Goal: Task Accomplishment & Management: Manage account settings

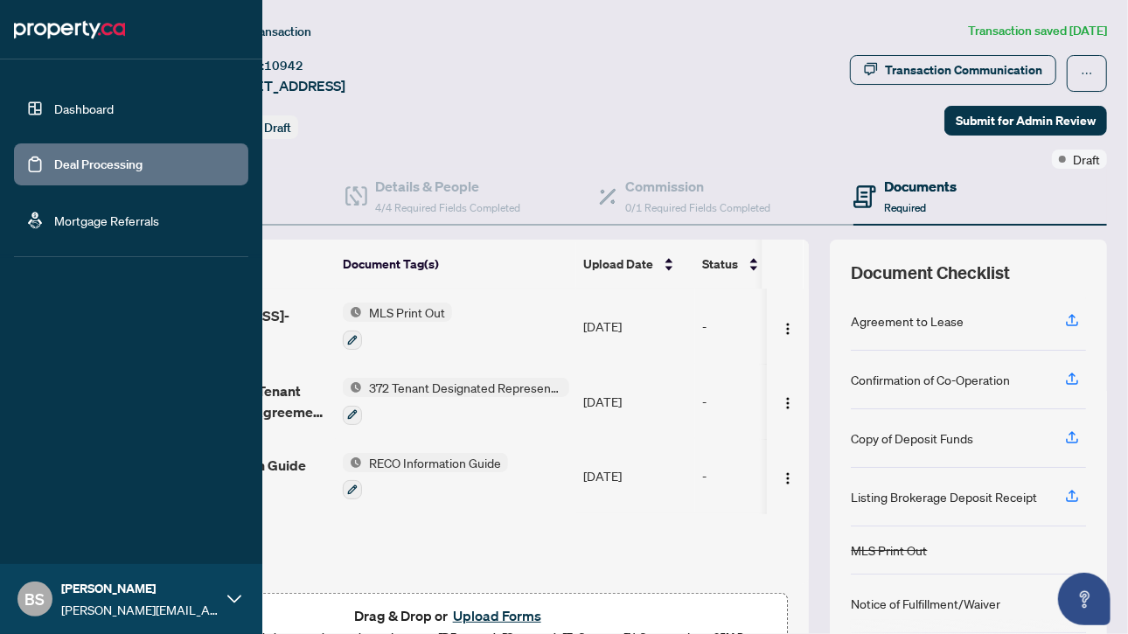
click at [99, 157] on link "Deal Processing" at bounding box center [98, 165] width 88 height 16
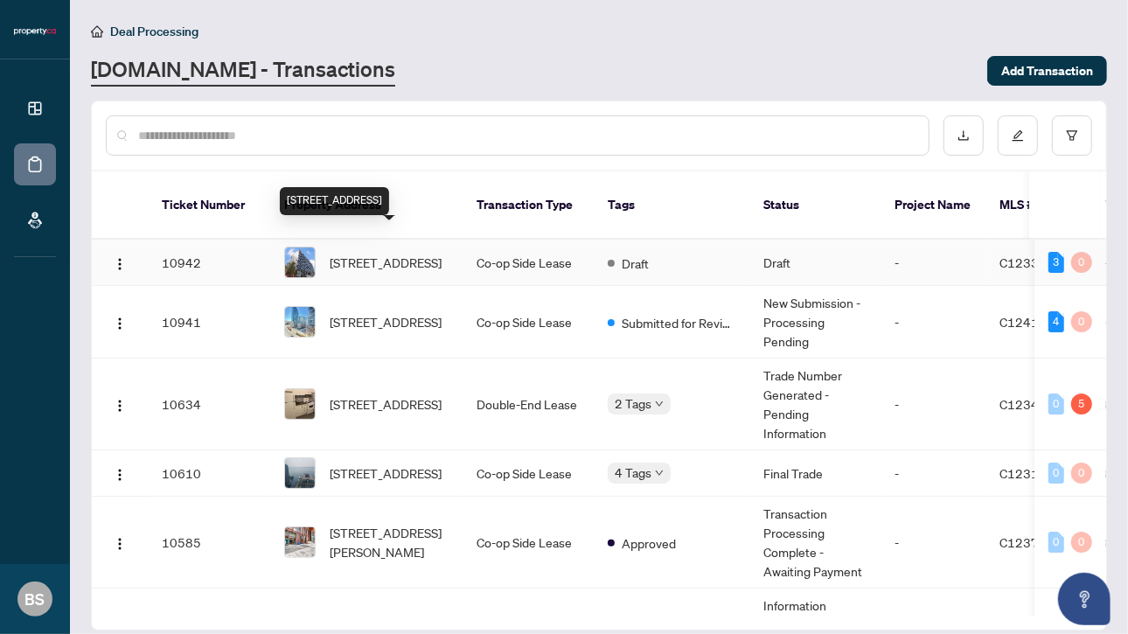
click at [415, 254] on span "[STREET_ADDRESS]" at bounding box center [386, 262] width 112 height 19
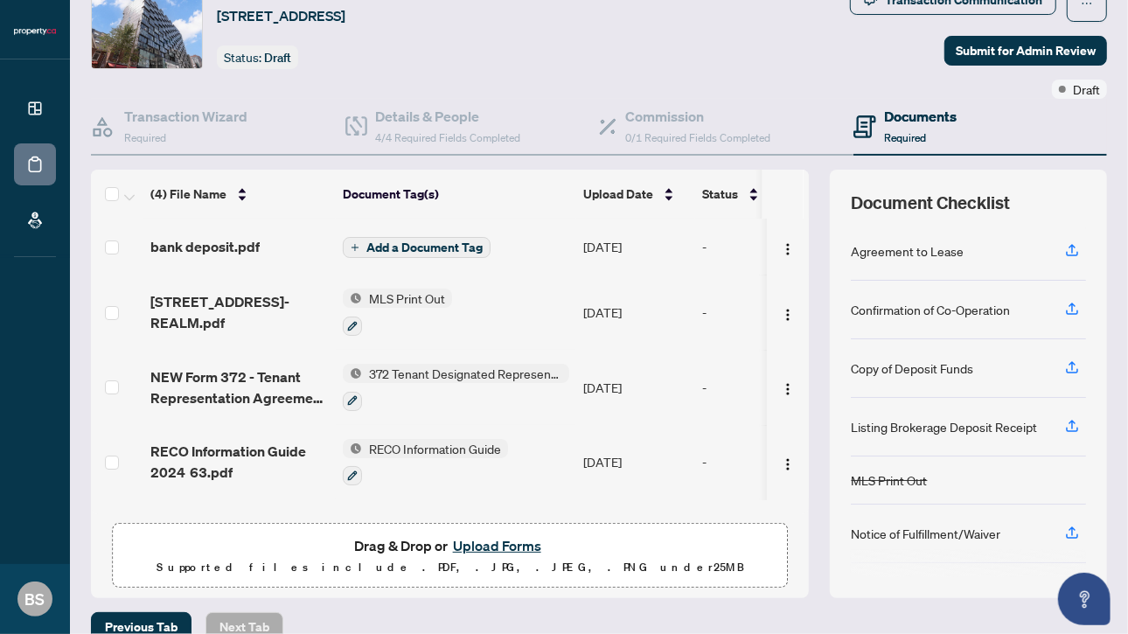
scroll to position [72, 0]
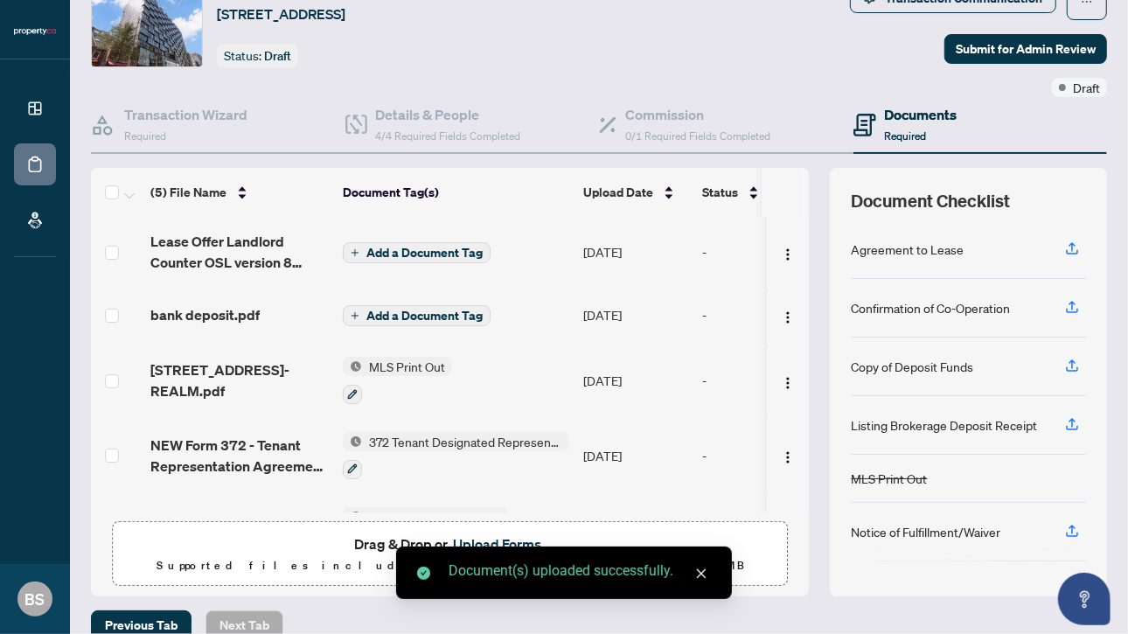
click at [595, 59] on div "Ticket #: 10942 [STREET_ADDRESS] Status: Draft" at bounding box center [343, 25] width 504 height 84
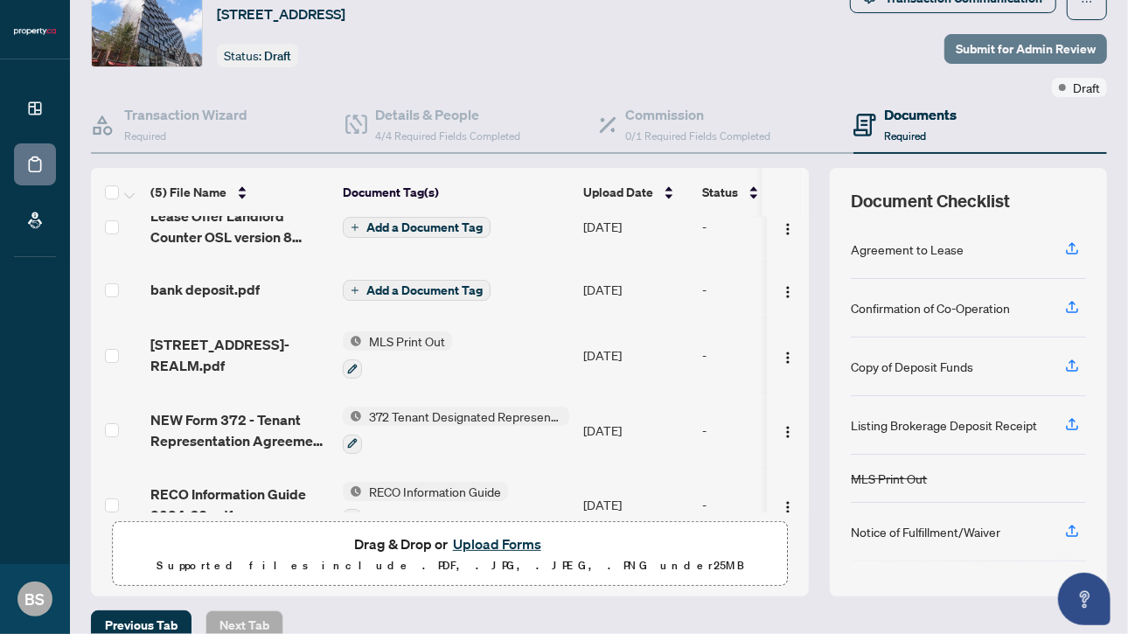
click at [1021, 53] on span "Submit for Admin Review" at bounding box center [1026, 49] width 140 height 28
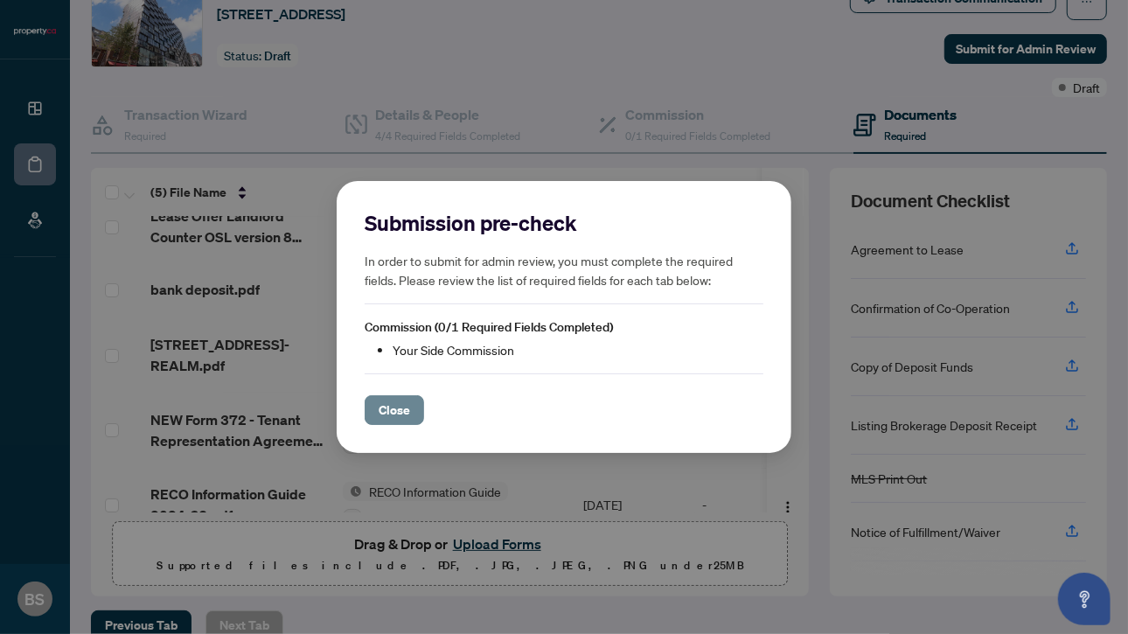
click at [402, 409] on span "Close" at bounding box center [394, 410] width 31 height 28
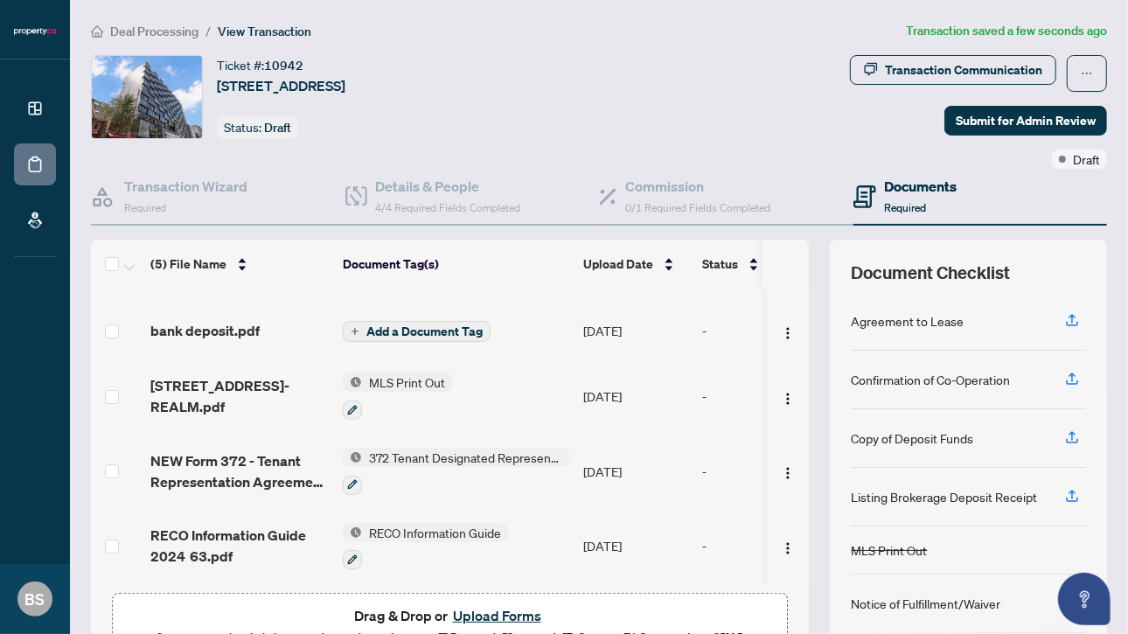
scroll to position [95, 0]
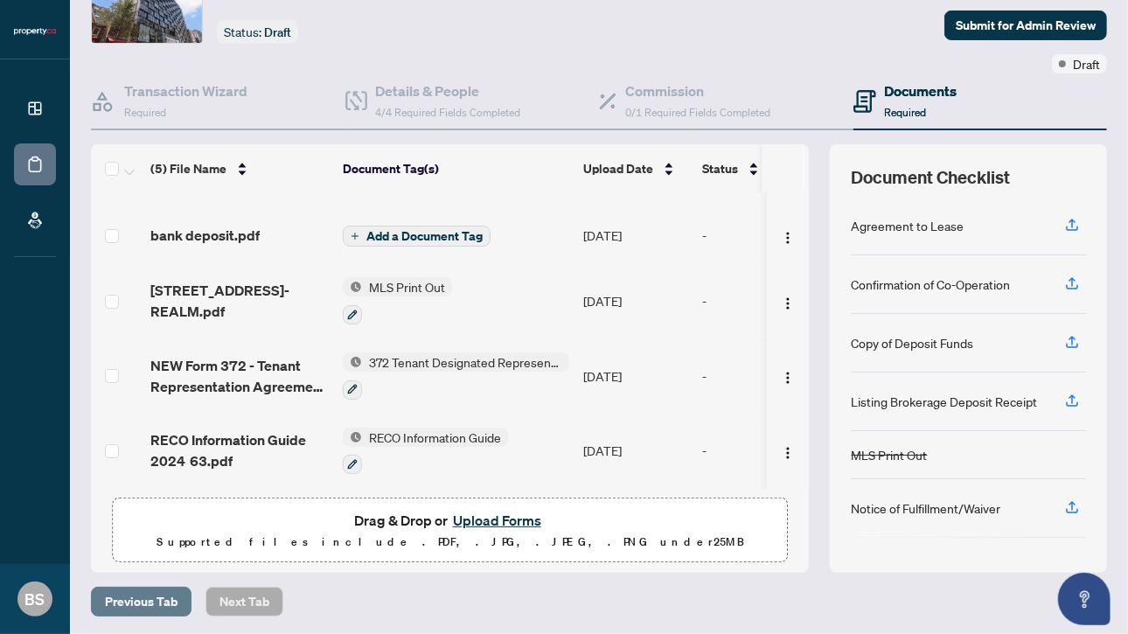
click at [157, 590] on span "Previous Tab" at bounding box center [141, 602] width 73 height 28
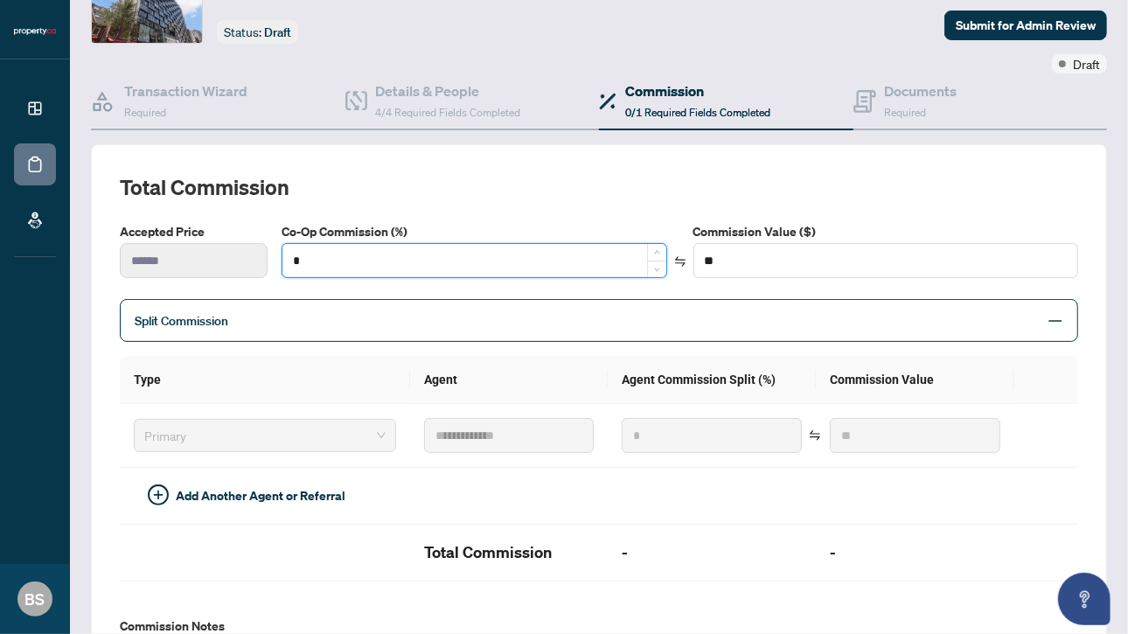
click at [485, 258] on input "*" at bounding box center [474, 260] width 383 height 33
type input "**"
type input "******"
type input "***"
type input "******"
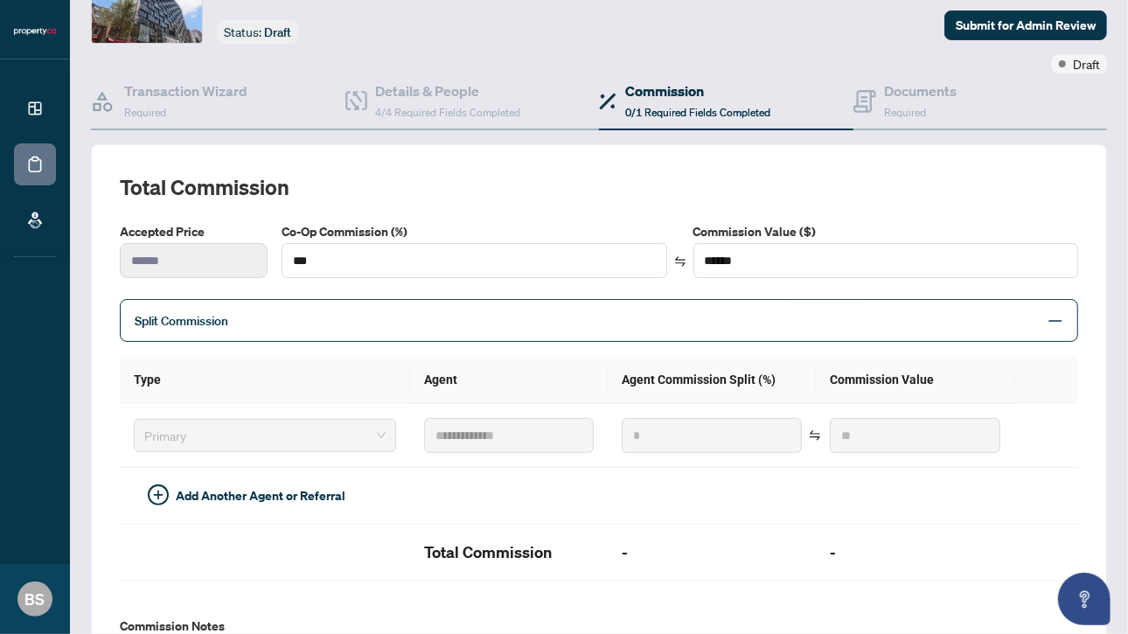
type input "**"
click at [505, 299] on div "Split Commission" at bounding box center [599, 320] width 959 height 43
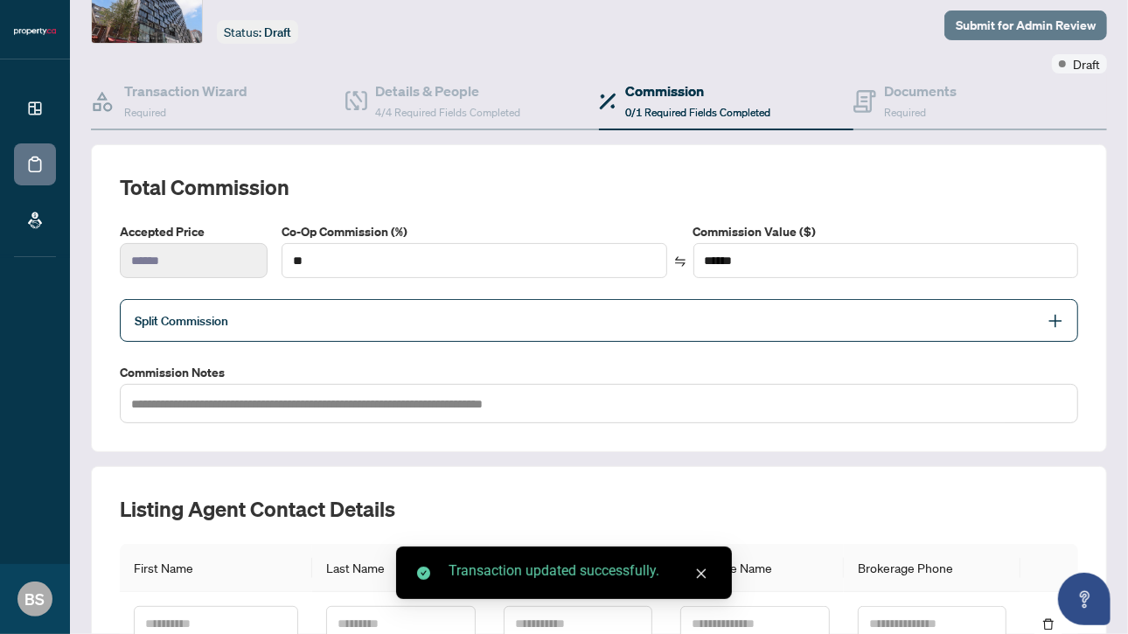
click at [992, 22] on span "Submit for Admin Review" at bounding box center [1026, 25] width 140 height 28
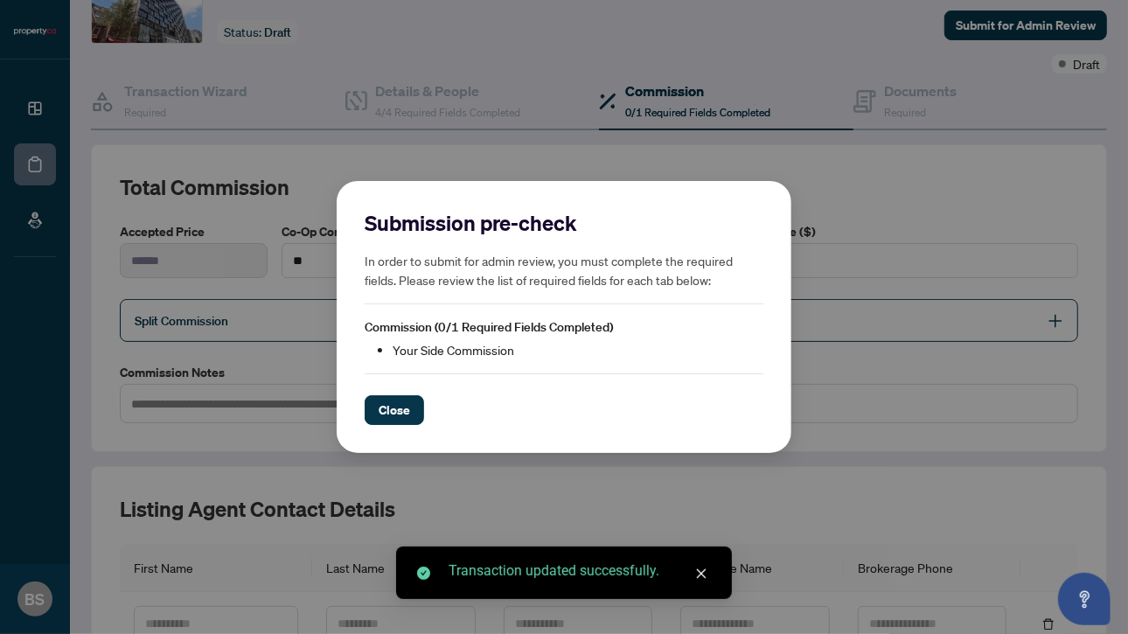
click at [390, 425] on div "Submission pre-check In order to submit for admin review, you must complete the…" at bounding box center [564, 317] width 455 height 273
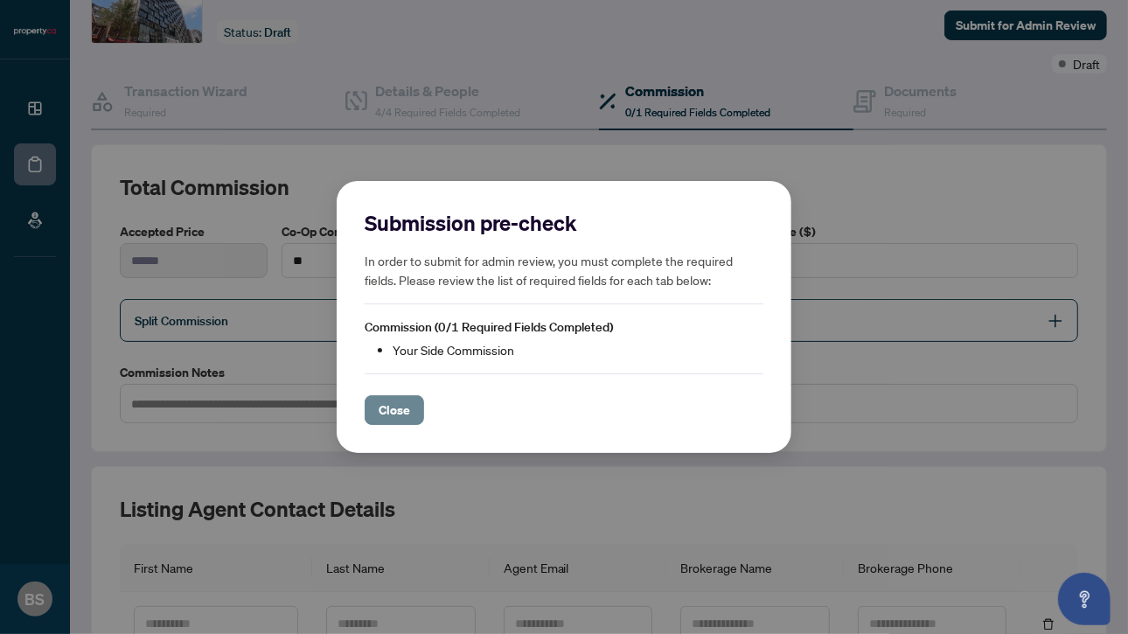
click at [397, 411] on span "Close" at bounding box center [394, 410] width 31 height 28
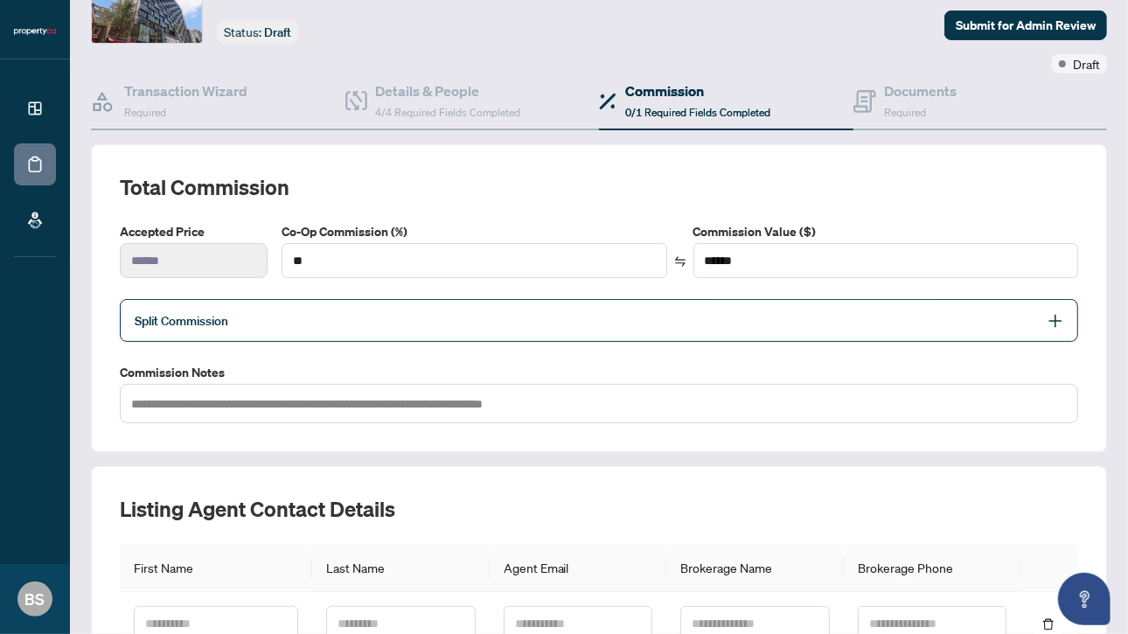
click at [394, 318] on span "Split Commission" at bounding box center [586, 321] width 903 height 20
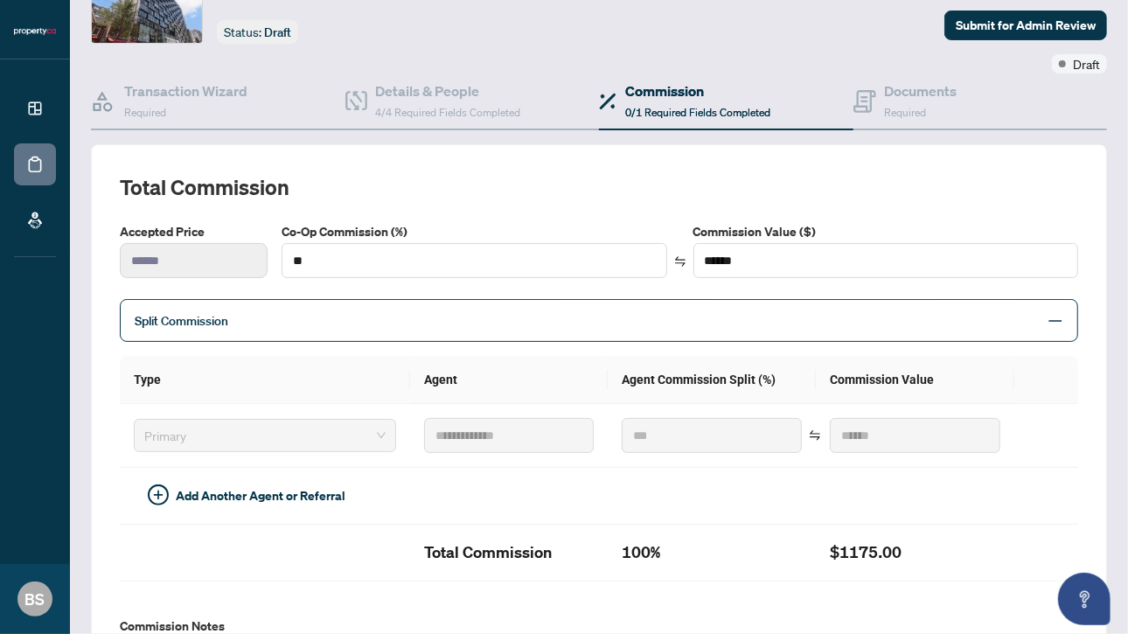
click at [394, 318] on span "Split Commission" at bounding box center [586, 321] width 903 height 20
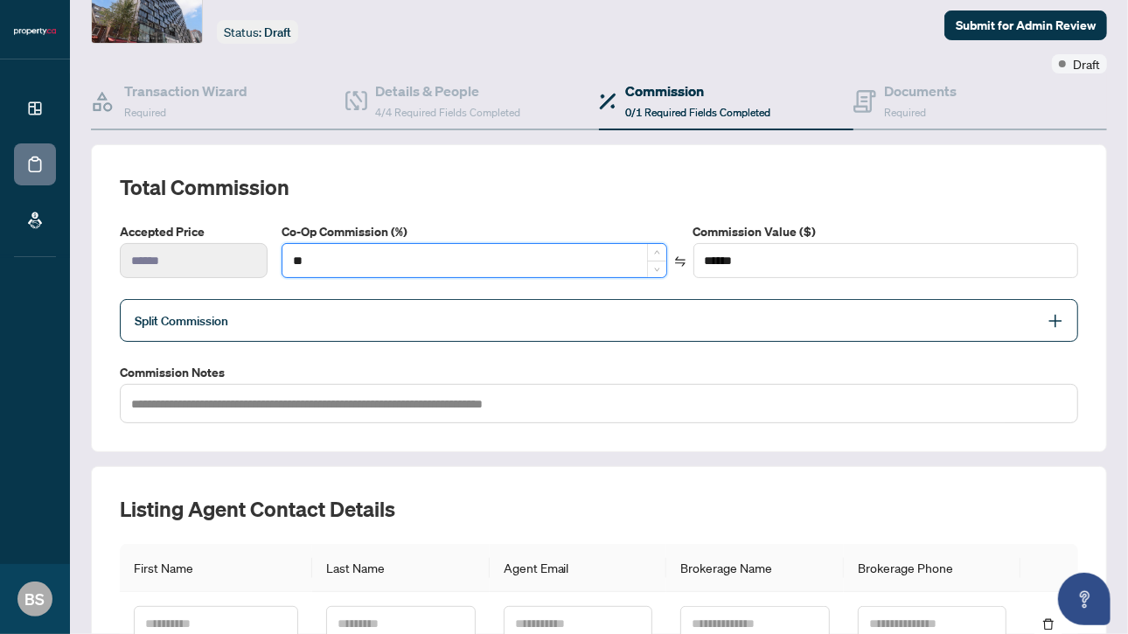
click at [395, 257] on input "**" at bounding box center [474, 260] width 383 height 33
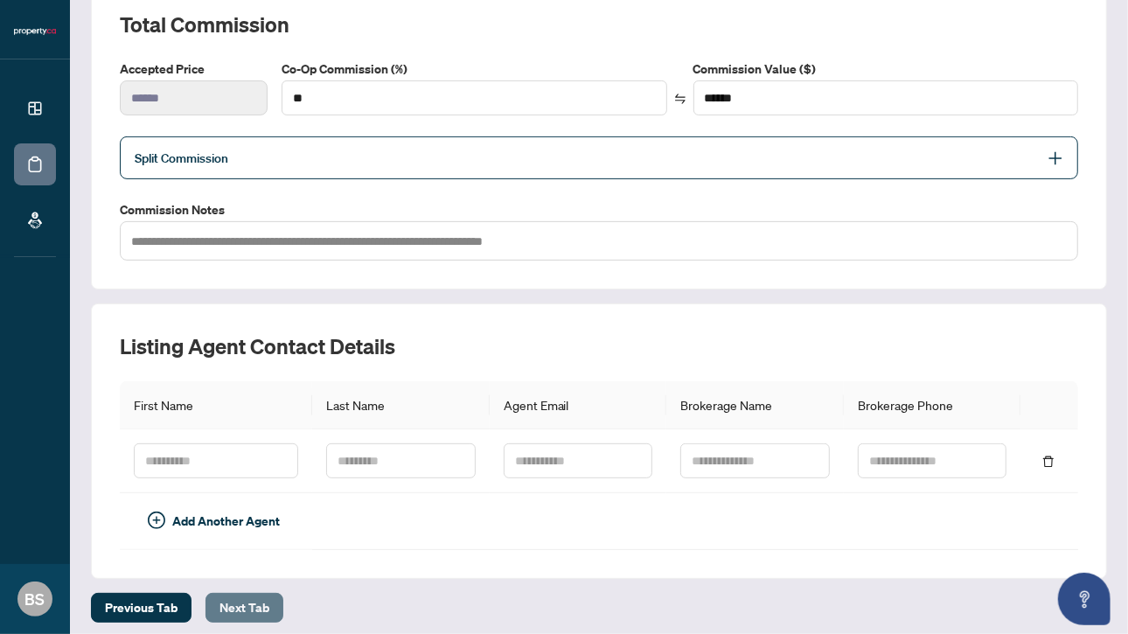
click at [238, 594] on span "Next Tab" at bounding box center [245, 608] width 50 height 28
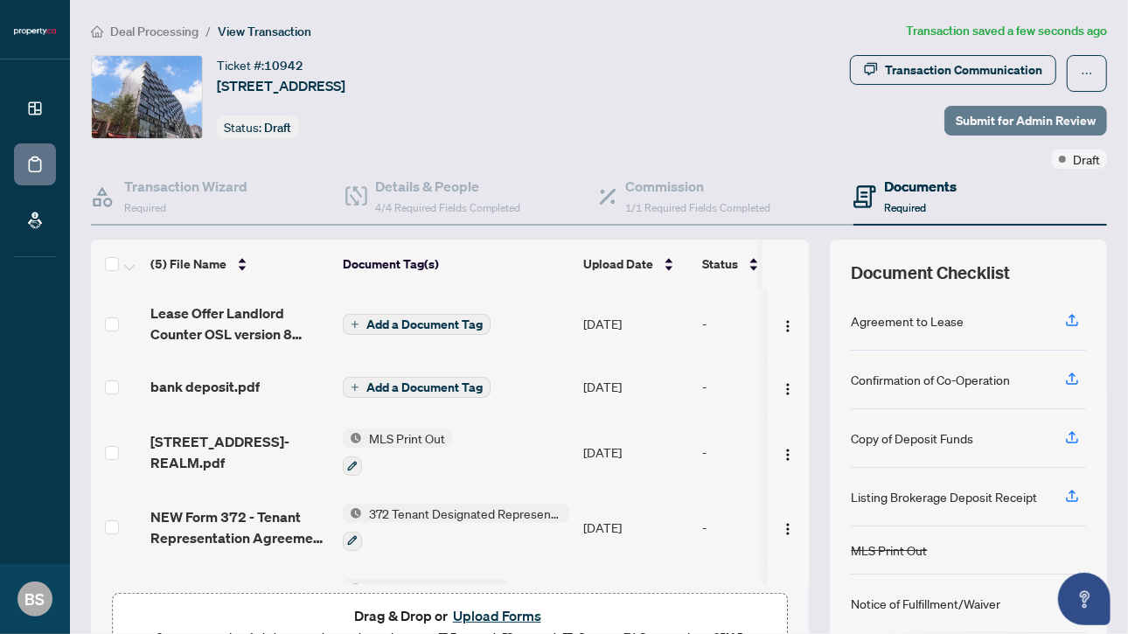
click at [985, 119] on span "Submit for Admin Review" at bounding box center [1026, 121] width 140 height 28
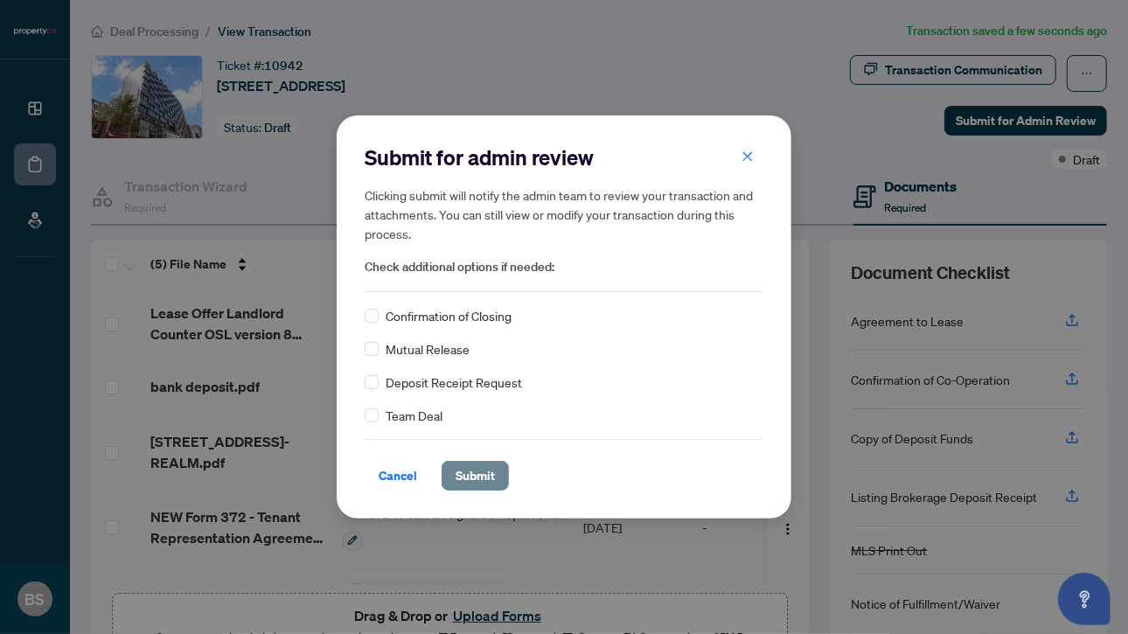
click at [484, 481] on span "Submit" at bounding box center [475, 476] width 39 height 28
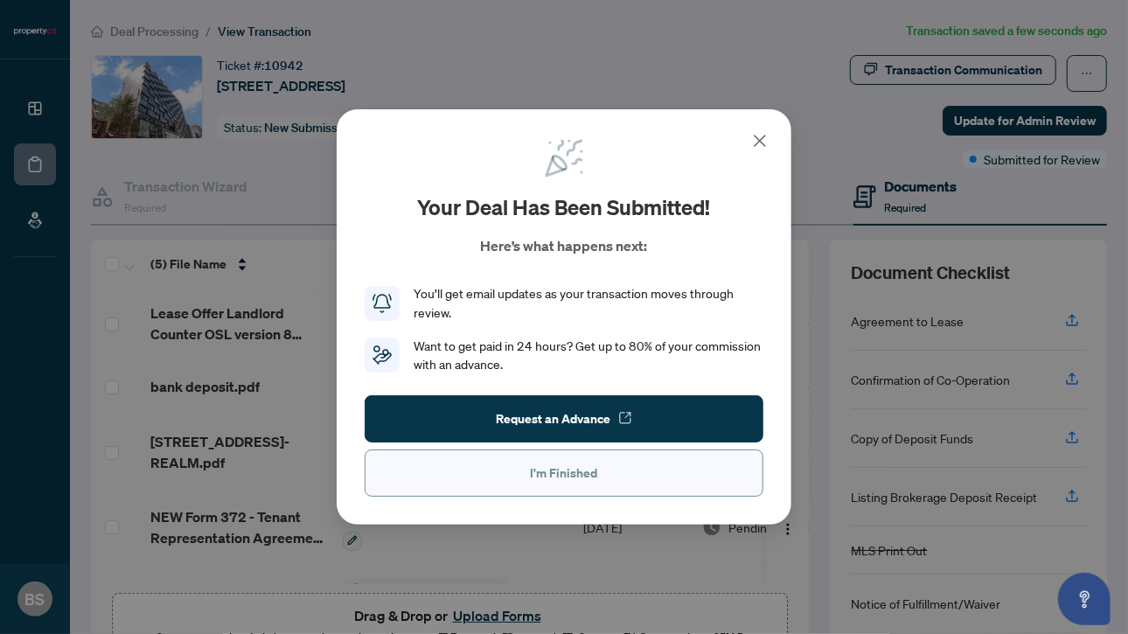
click at [539, 480] on span "I'm Finished" at bounding box center [564, 473] width 67 height 28
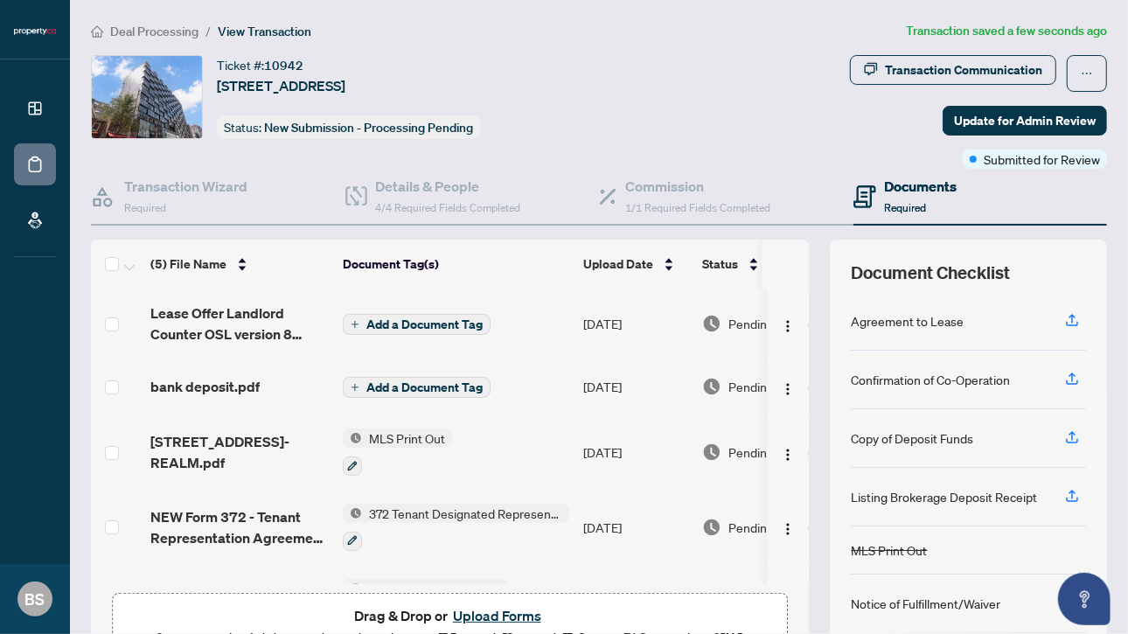
drag, startPoint x: 160, startPoint y: 155, endPoint x: 47, endPoint y: 158, distance: 112.9
click at [47, 158] on li "Deal Processing" at bounding box center [35, 164] width 42 height 42
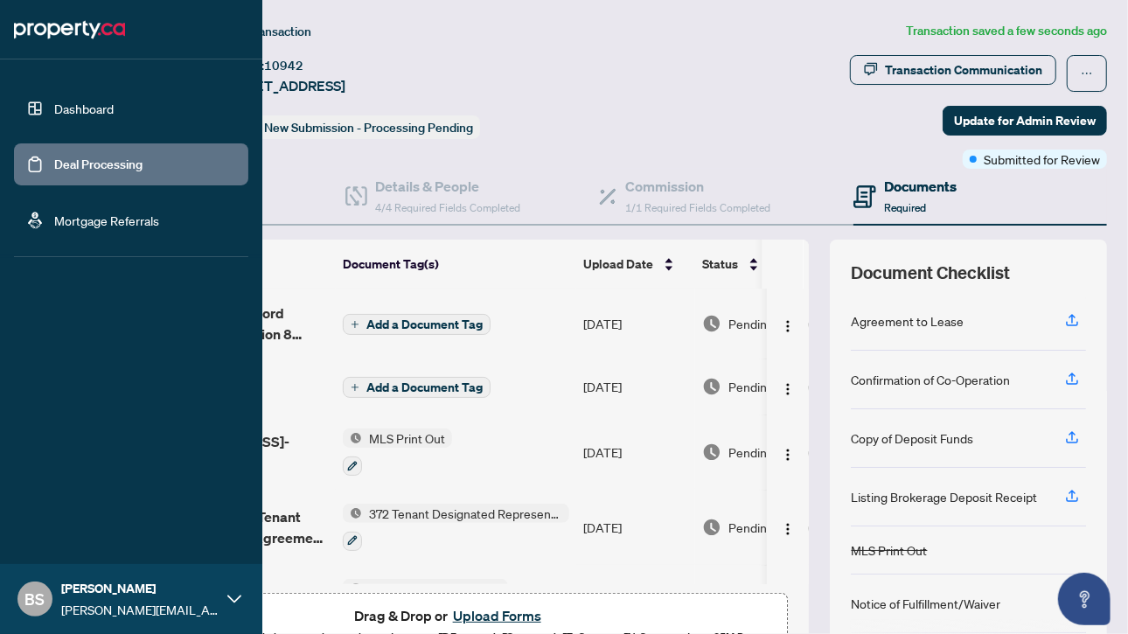
click at [54, 158] on link "Deal Processing" at bounding box center [98, 165] width 88 height 16
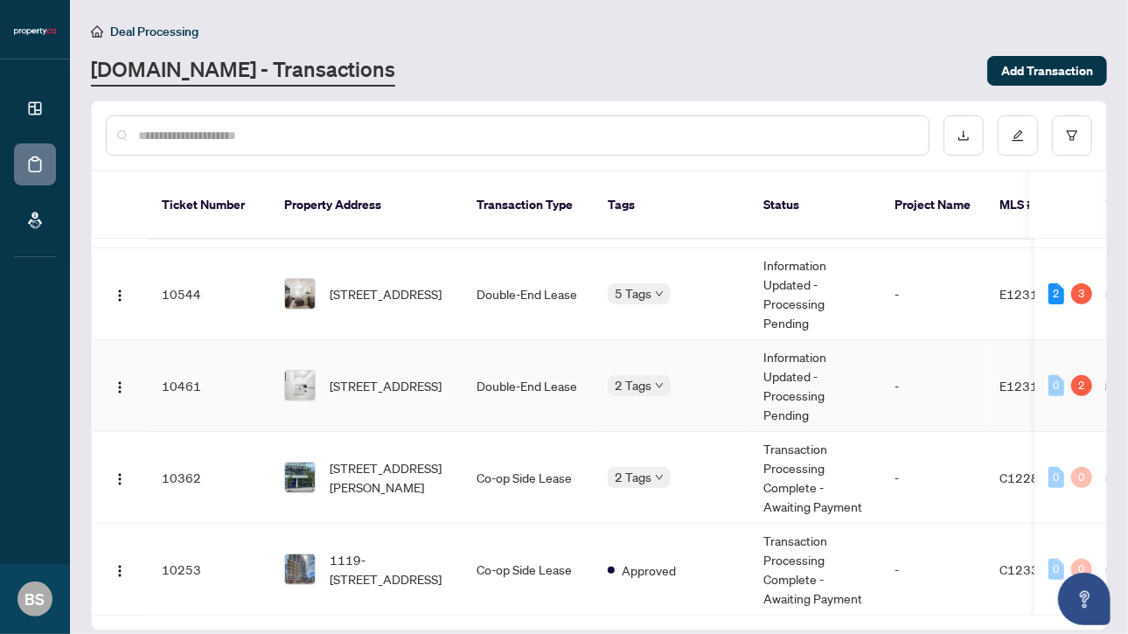
scroll to position [392, 0]
click at [659, 449] on div "Approved Pending Payment" at bounding box center [695, 477] width 175 height 71
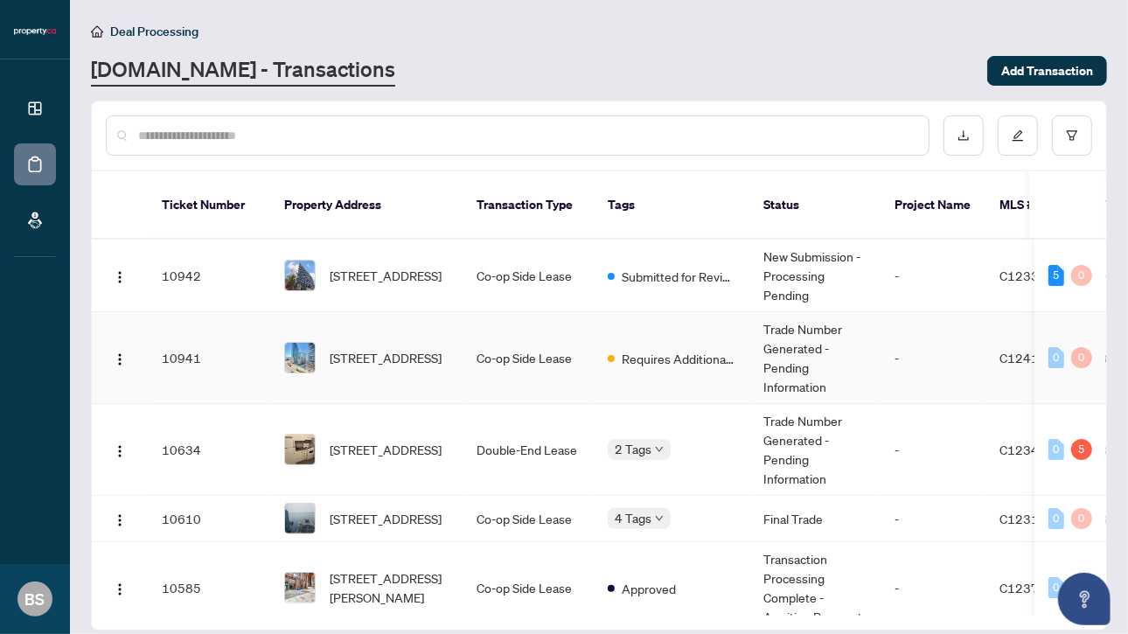
scroll to position [1, 0]
click at [653, 348] on span "Requires Additional Docs" at bounding box center [679, 357] width 114 height 19
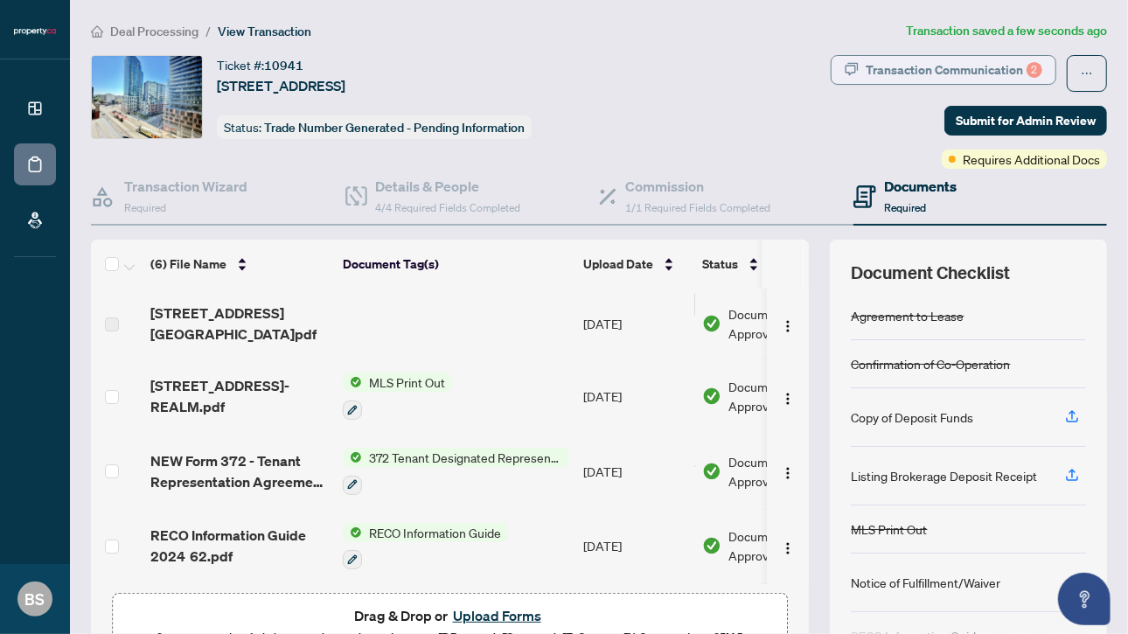
click at [919, 65] on div "Transaction Communication 2" at bounding box center [954, 70] width 177 height 28
type textarea "**********"
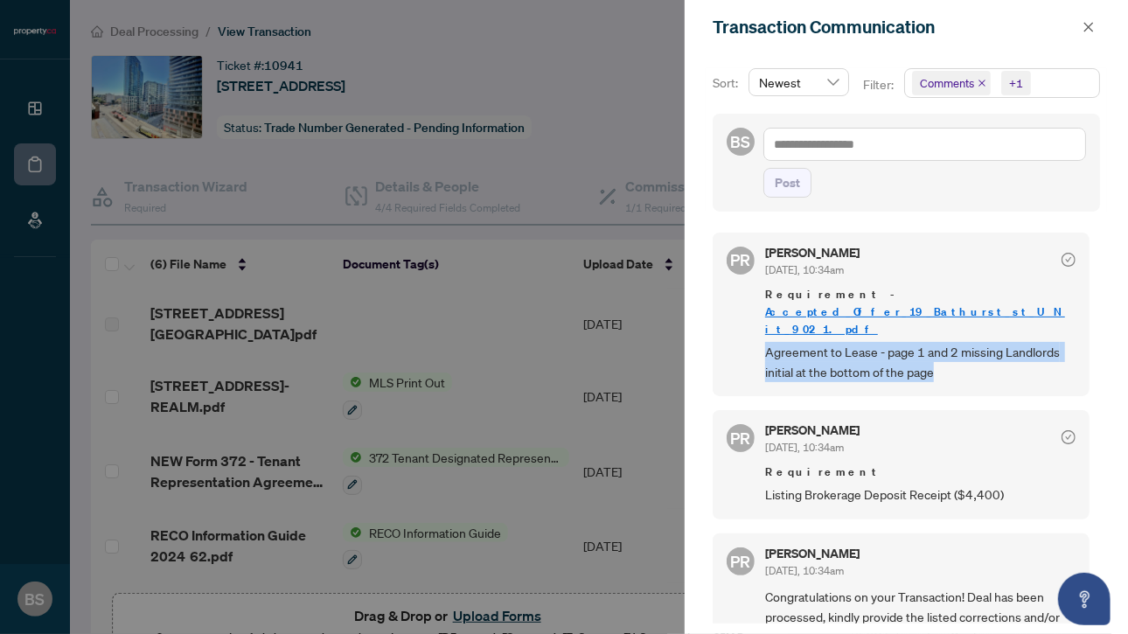
drag, startPoint x: 950, startPoint y: 339, endPoint x: 762, endPoint y: 310, distance: 190.3
click at [762, 310] on div "PR [PERSON_NAME] [DATE], 10:34am Requirement - Accepted_Offer_19_Bathurst_st_UN…" at bounding box center [901, 315] width 377 height 164
copy span "Agreement to Lease - page 1 and 2 missing Landlords initial at the bottom of th…"
click at [1017, 304] on link "Accepted_Offer_19_Bathurst_st_UNit_902 1.pdf" at bounding box center [915, 320] width 300 height 32
click at [1086, 31] on icon "close" at bounding box center [1089, 27] width 12 height 12
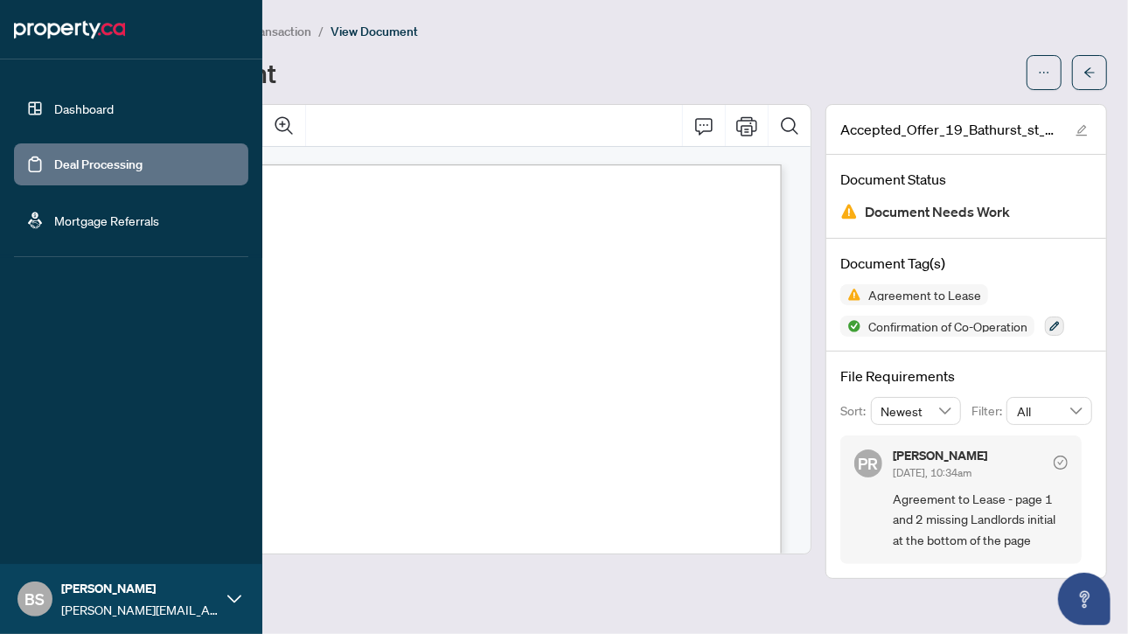
click at [82, 171] on link "Deal Processing" at bounding box center [98, 165] width 88 height 16
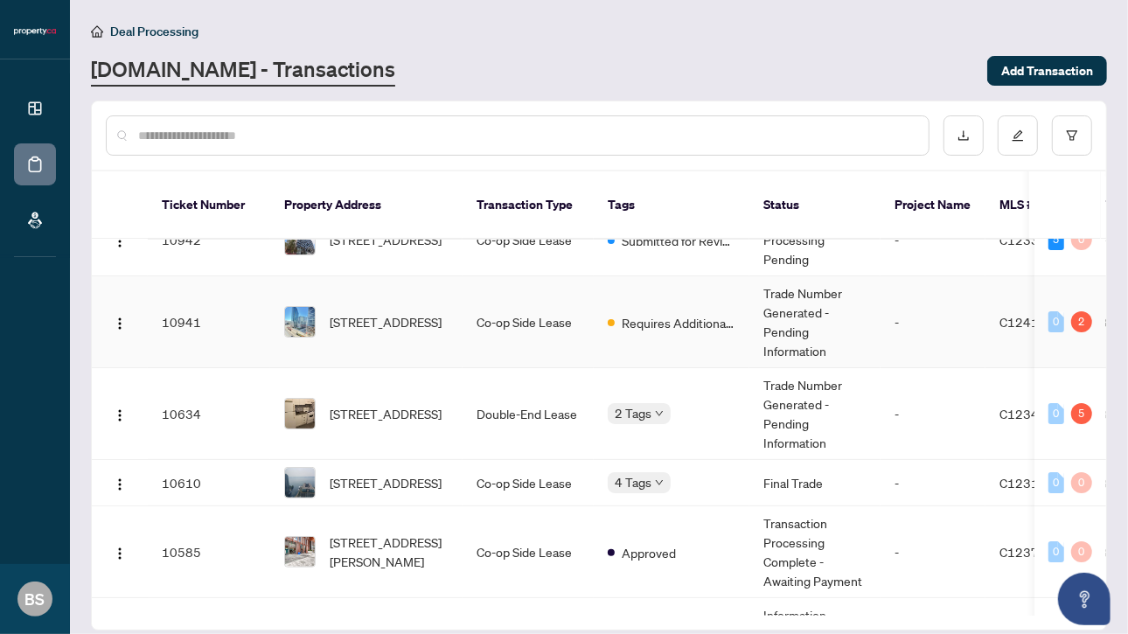
scroll to position [40, 0]
